Goal: Information Seeking & Learning: Learn about a topic

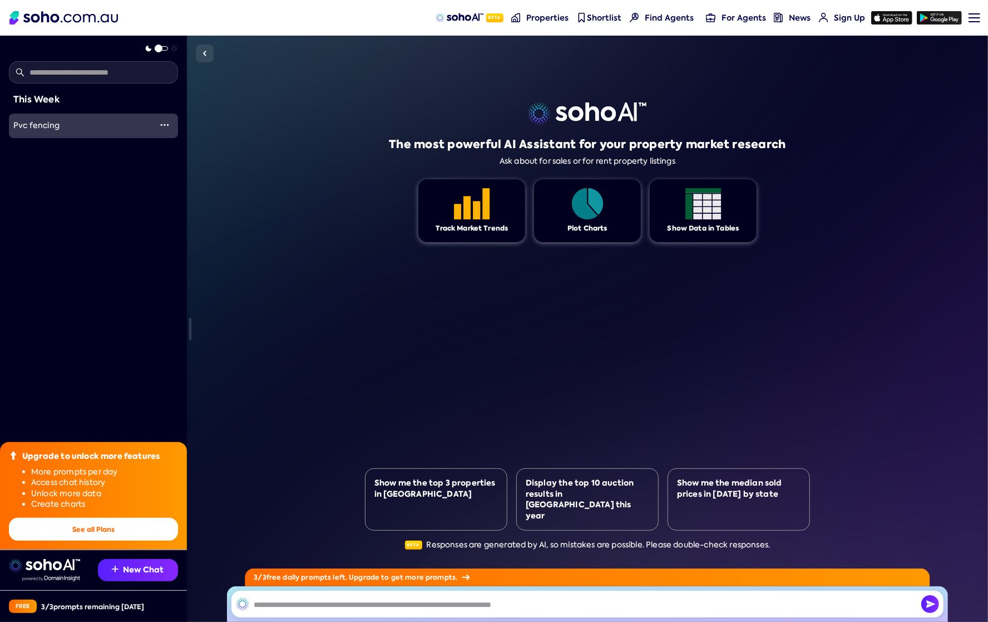
click at [43, 123] on span "Pvc fencing" at bounding box center [36, 125] width 46 height 10
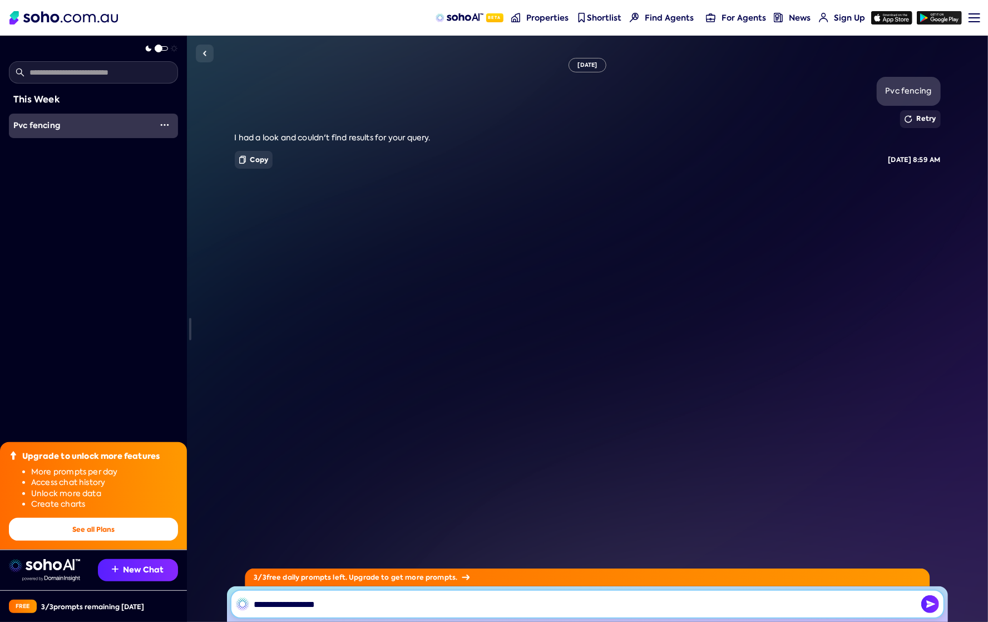
type input "**********"
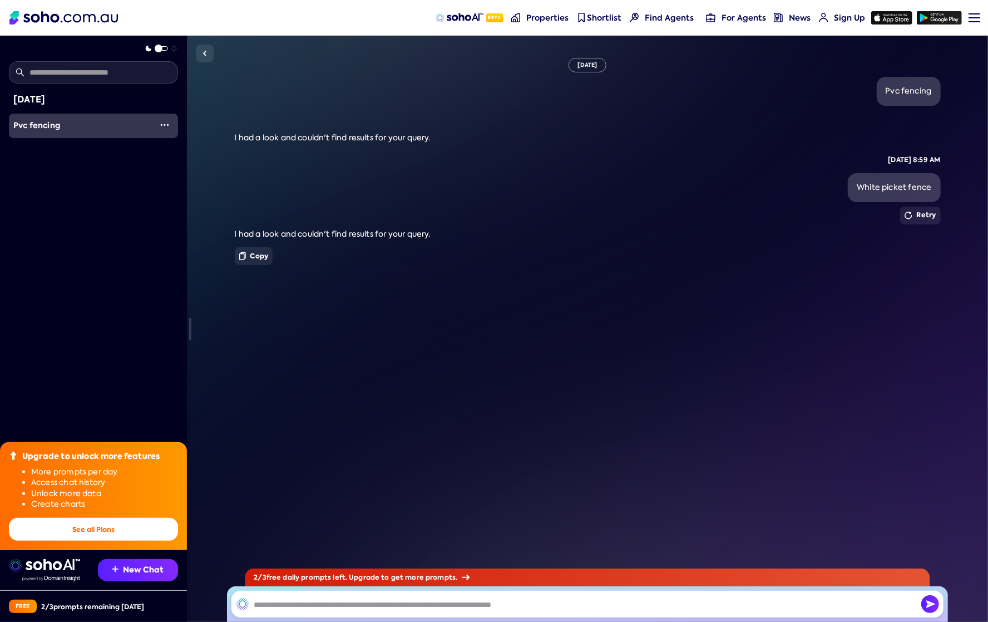
click at [462, 13] on img at bounding box center [459, 17] width 47 height 9
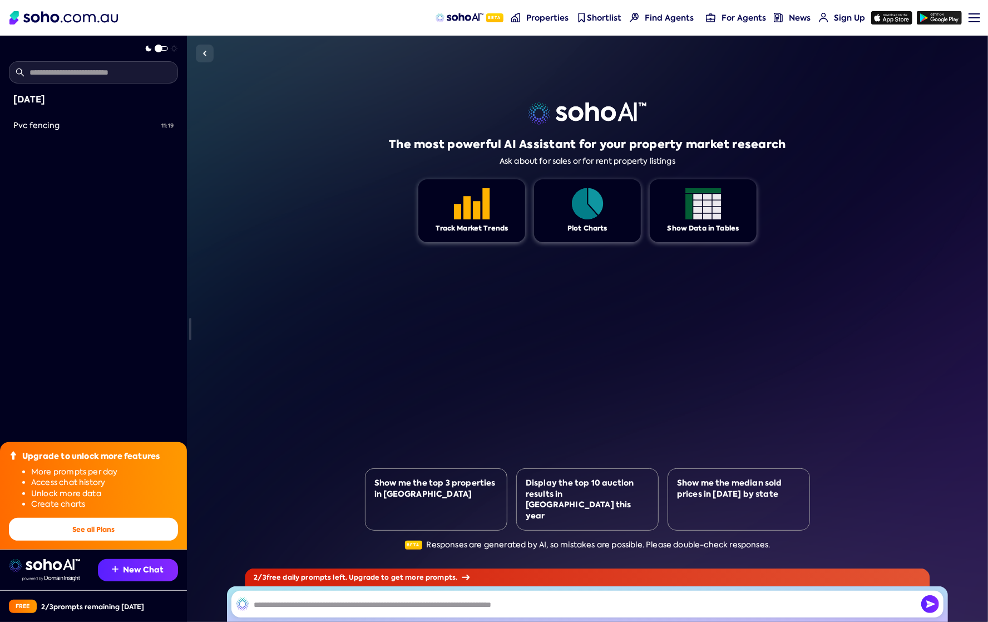
click at [792, 17] on span "News" at bounding box center [801, 17] width 22 height 11
